Goal: Transaction & Acquisition: Purchase product/service

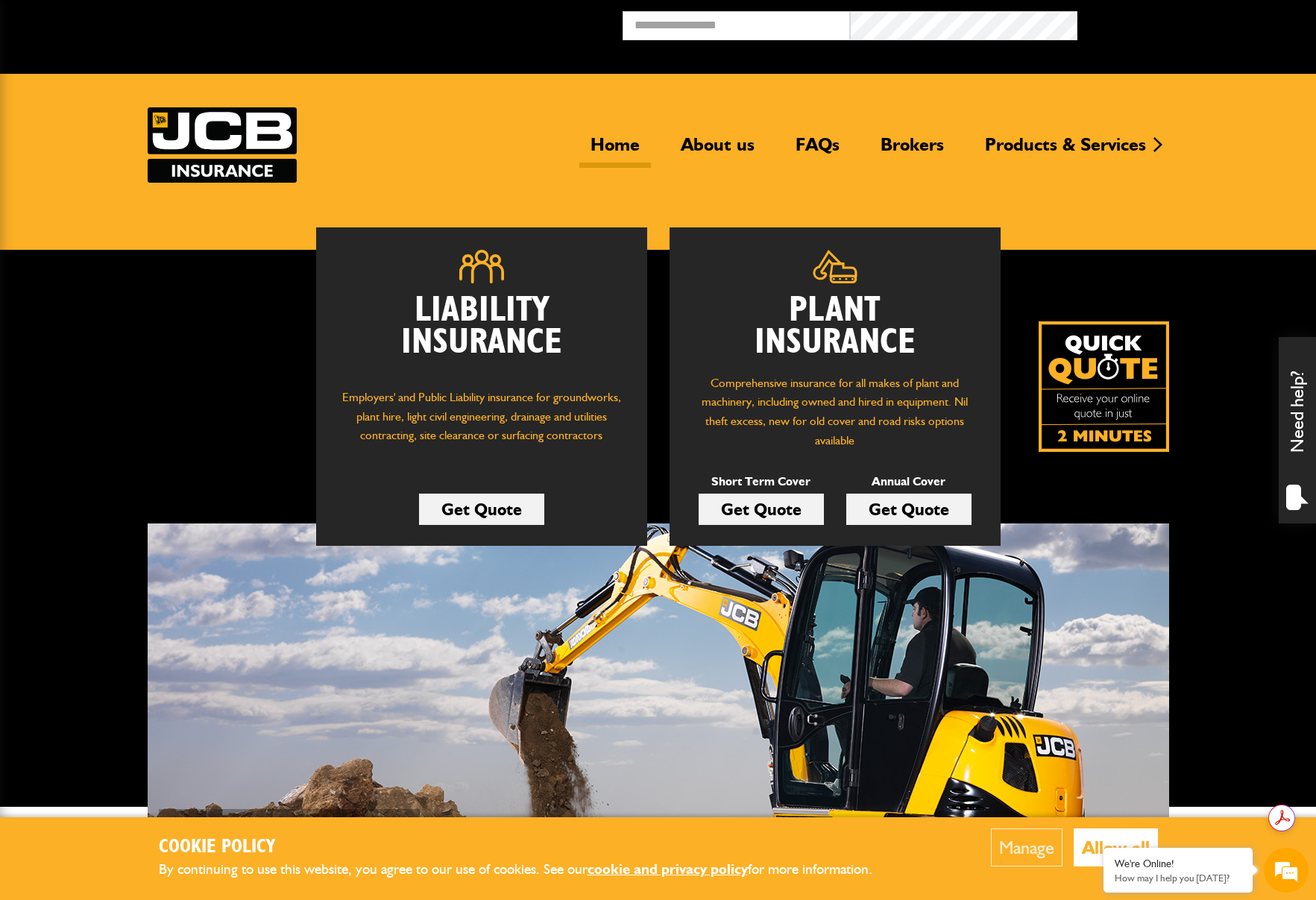
click at [758, 505] on link "Get Quote" at bounding box center [761, 510] width 125 height 32
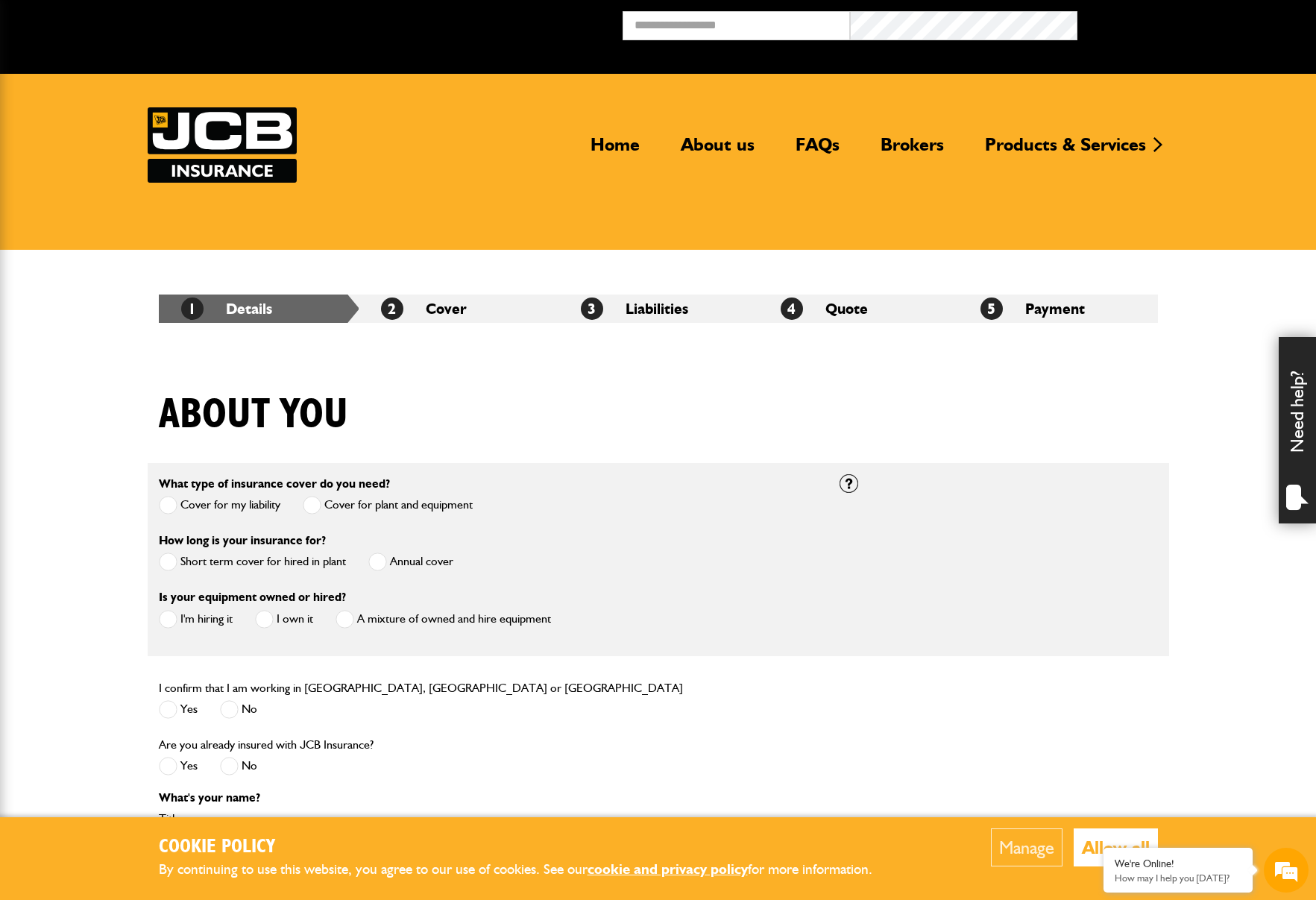
click at [232, 561] on label "Short term cover for hired in plant" at bounding box center [252, 562] width 187 height 18
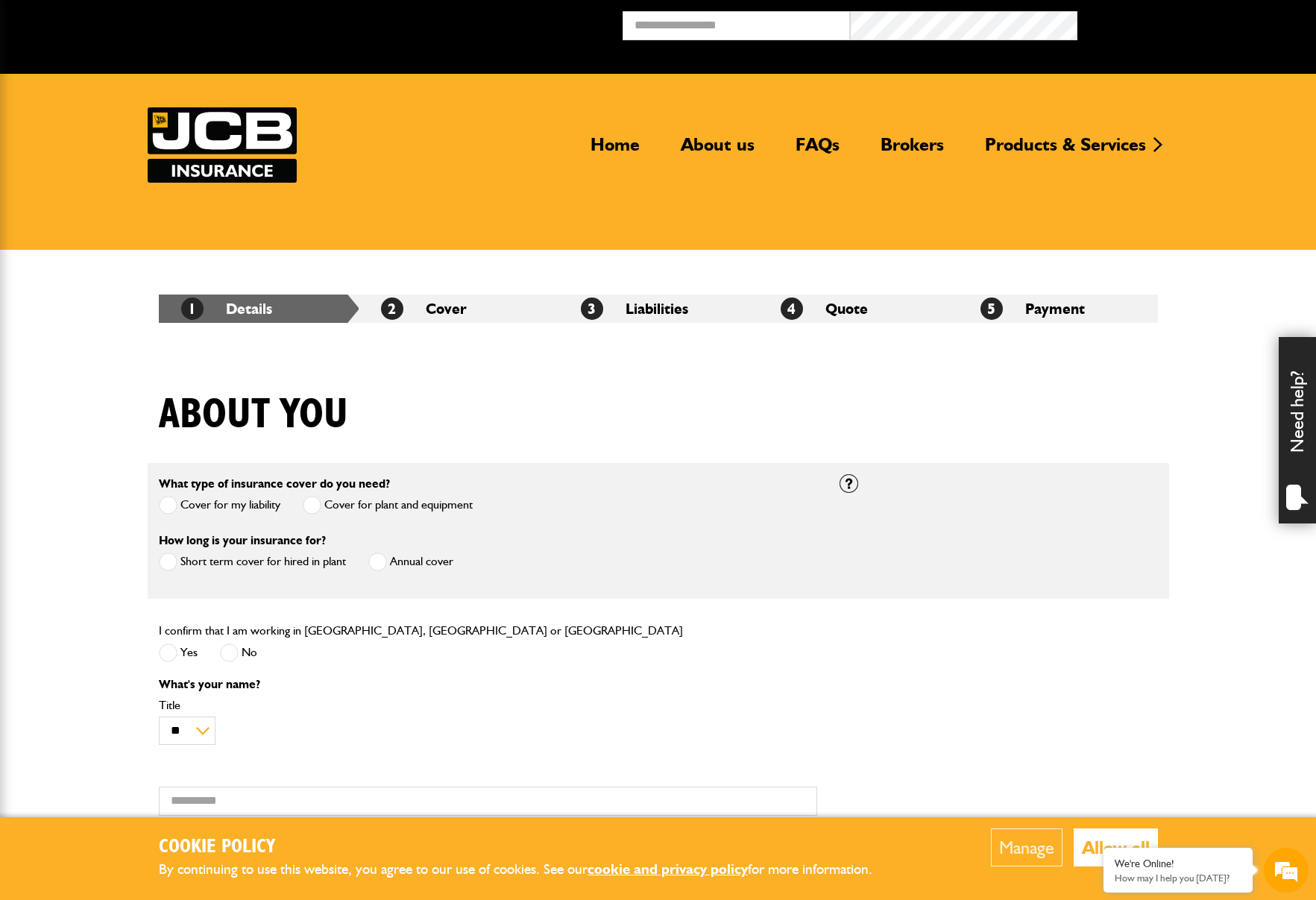
drag, startPoint x: 361, startPoint y: 506, endPoint x: 311, endPoint y: 509, distance: 50.1
click at [360, 506] on label "Cover for plant and equipment" at bounding box center [387, 505] width 170 height 18
drag, startPoint x: 196, startPoint y: 503, endPoint x: 216, endPoint y: 504, distance: 20.0
click at [196, 503] on label "Cover for my liability" at bounding box center [219, 505] width 121 height 18
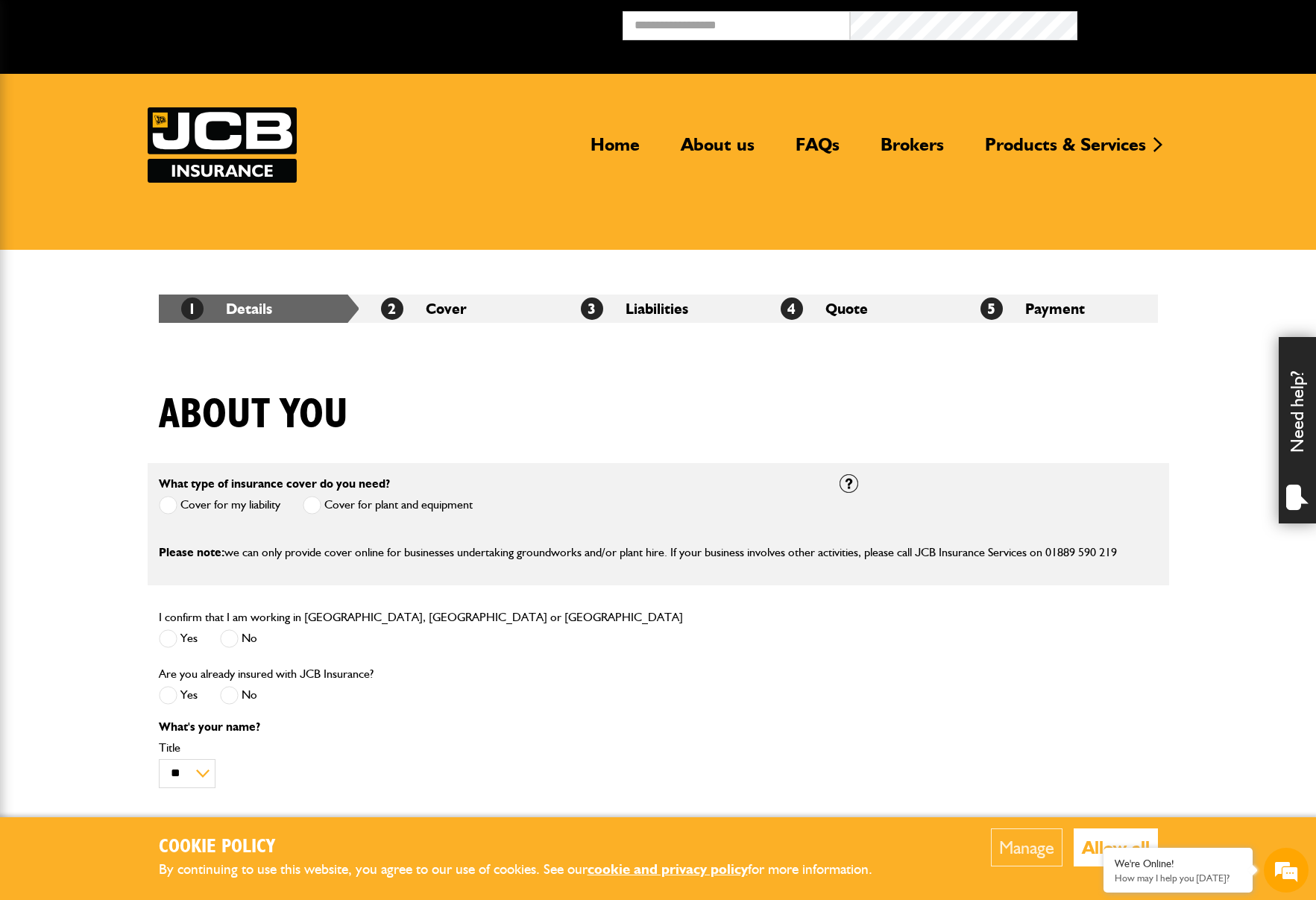
click at [348, 503] on label "Cover for plant and equipment" at bounding box center [387, 505] width 170 height 18
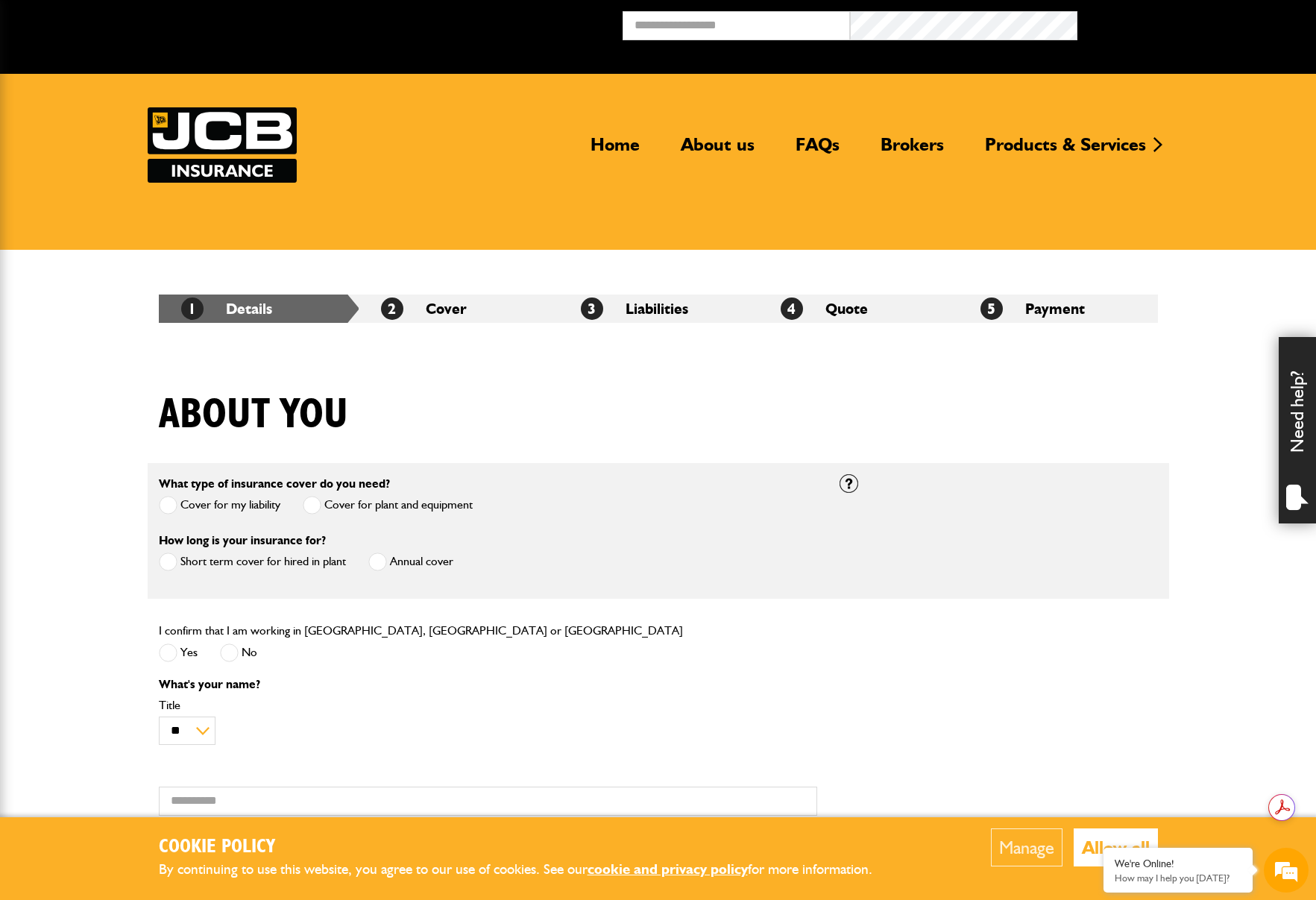
click at [243, 506] on label "Cover for my liability" at bounding box center [219, 505] width 121 height 18
